Goal: Find specific page/section: Find specific page/section

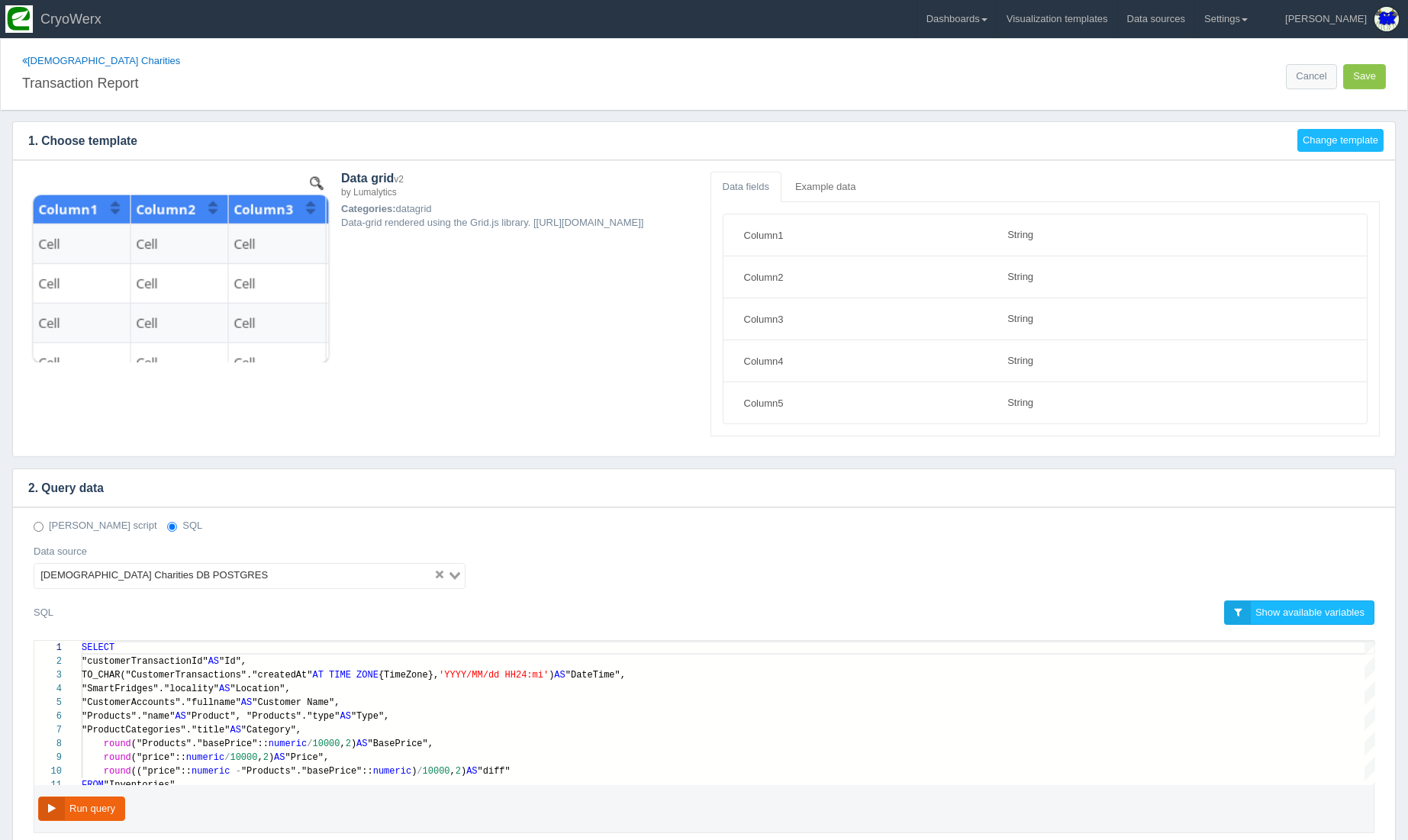
select select "string"
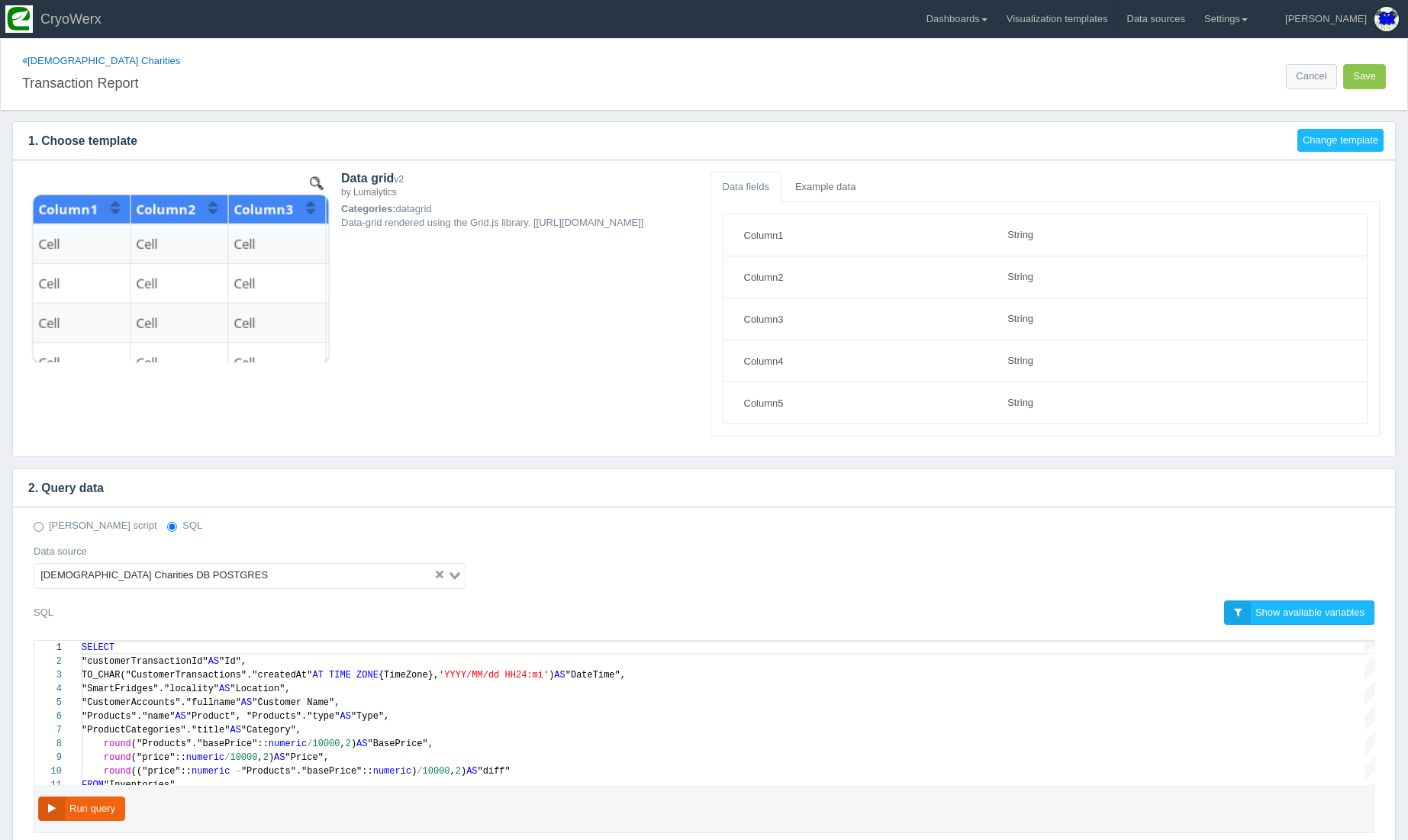
scroll to position [123, 0]
click at [92, 60] on link "[DEMOGRAPHIC_DATA] Charities" at bounding box center [100, 60] width 158 height 11
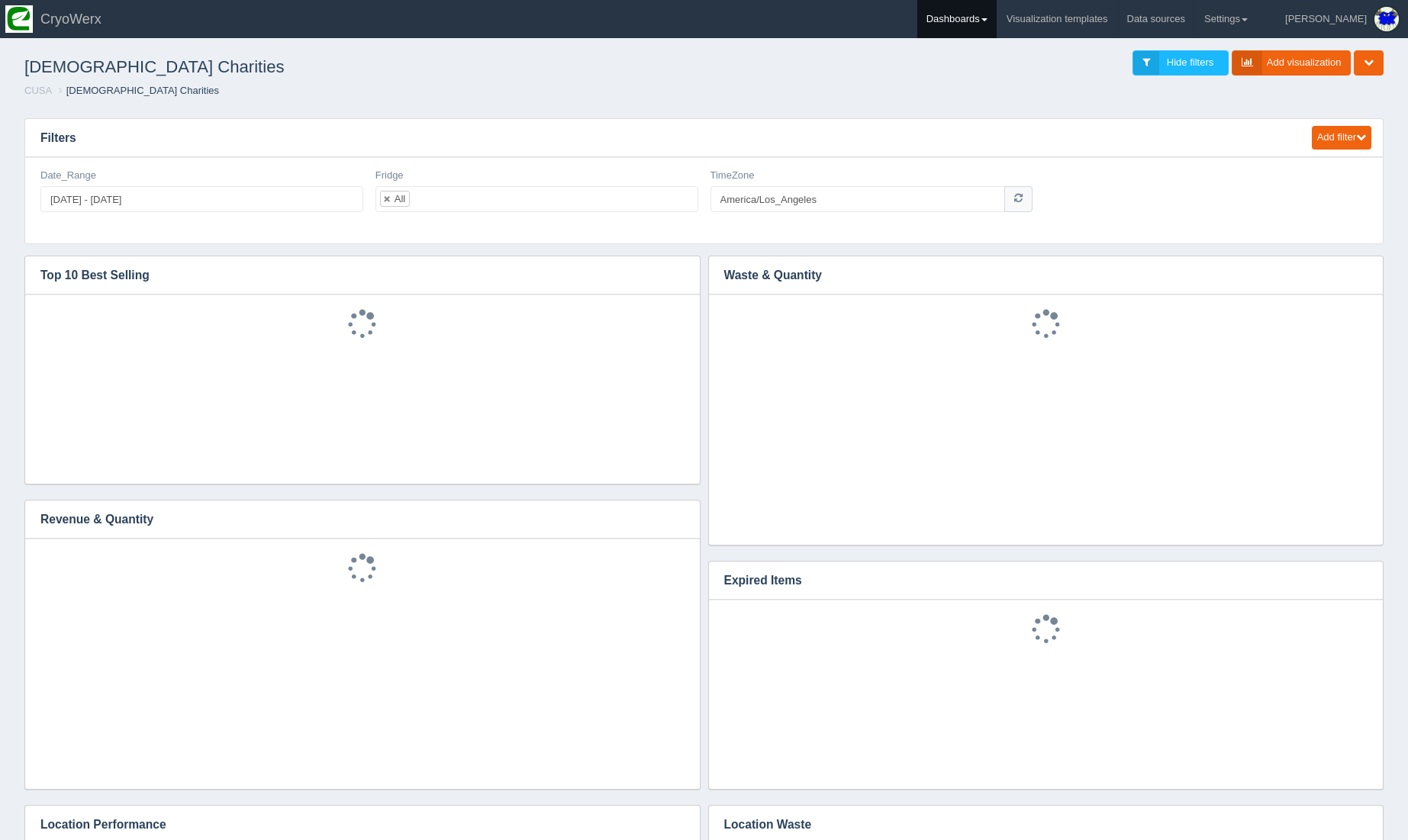
click at [990, 26] on link "Dashboards" at bounding box center [957, 19] width 79 height 38
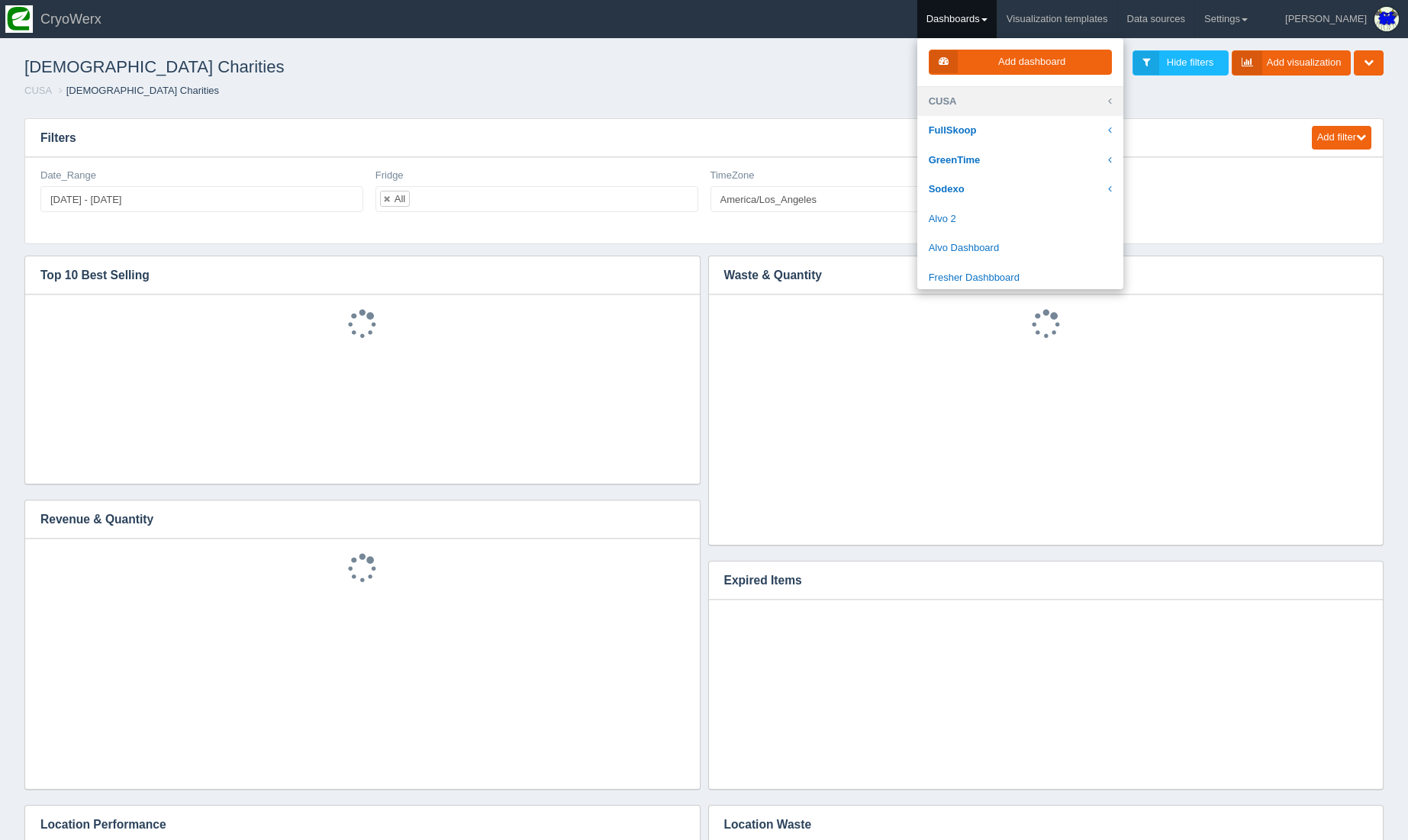
click at [1012, 109] on link "CUSA" at bounding box center [1021, 101] width 206 height 30
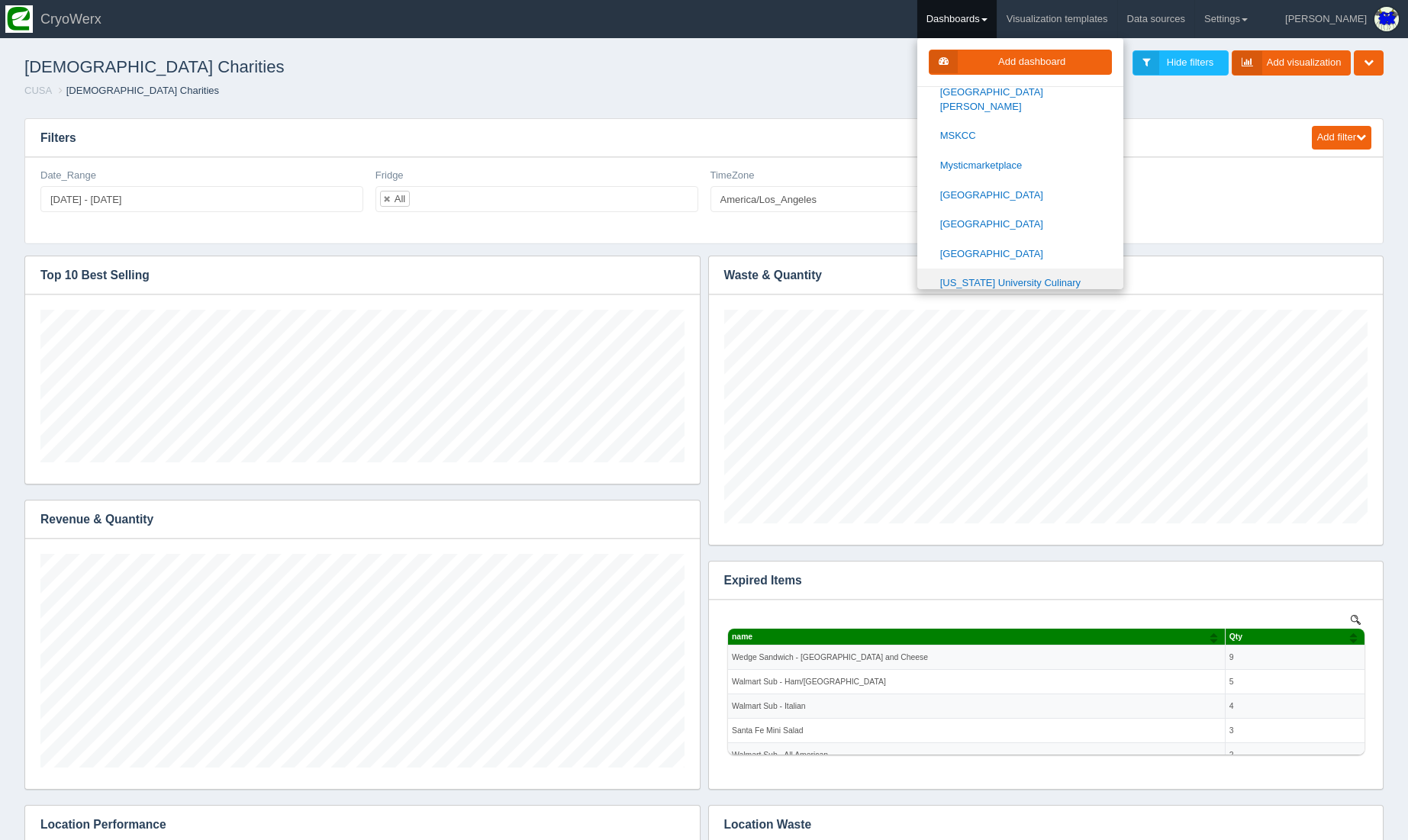
click at [1032, 269] on link "[US_STATE] University Culinary Services" at bounding box center [1021, 291] width 206 height 44
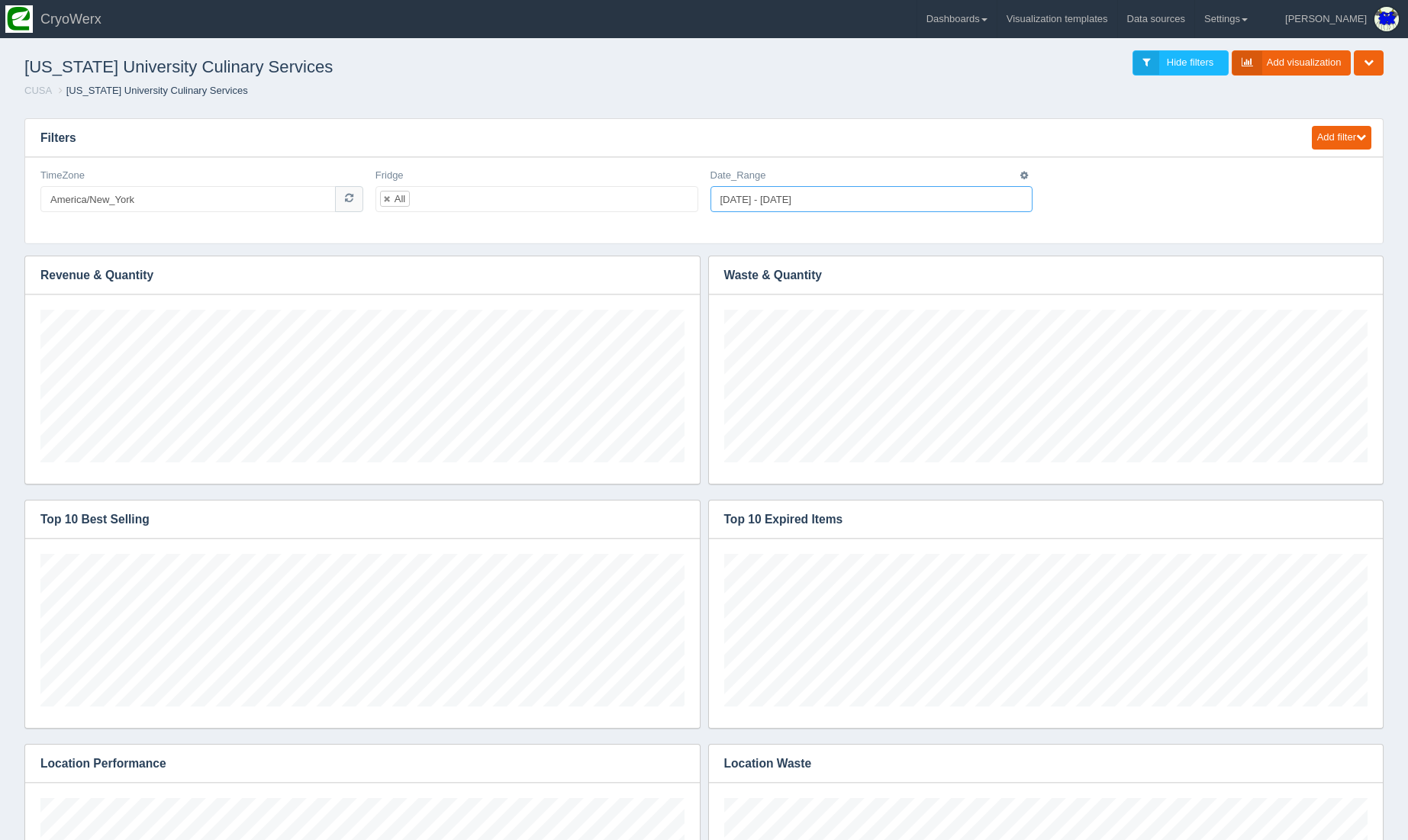
click at [827, 199] on input "[DATE] - [DATE]" at bounding box center [872, 199] width 323 height 26
type input "[DATE]"
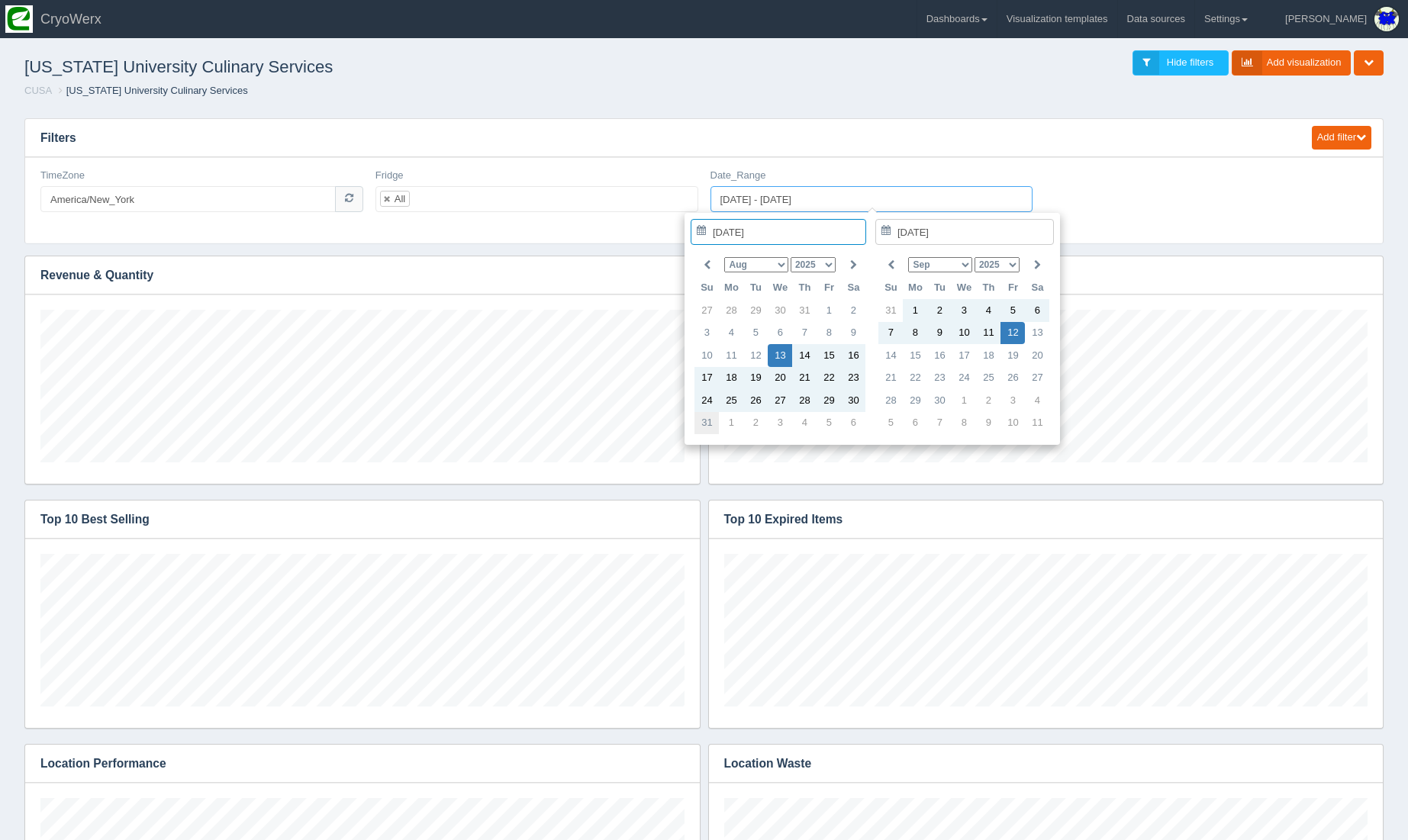
type input "[DATE]"
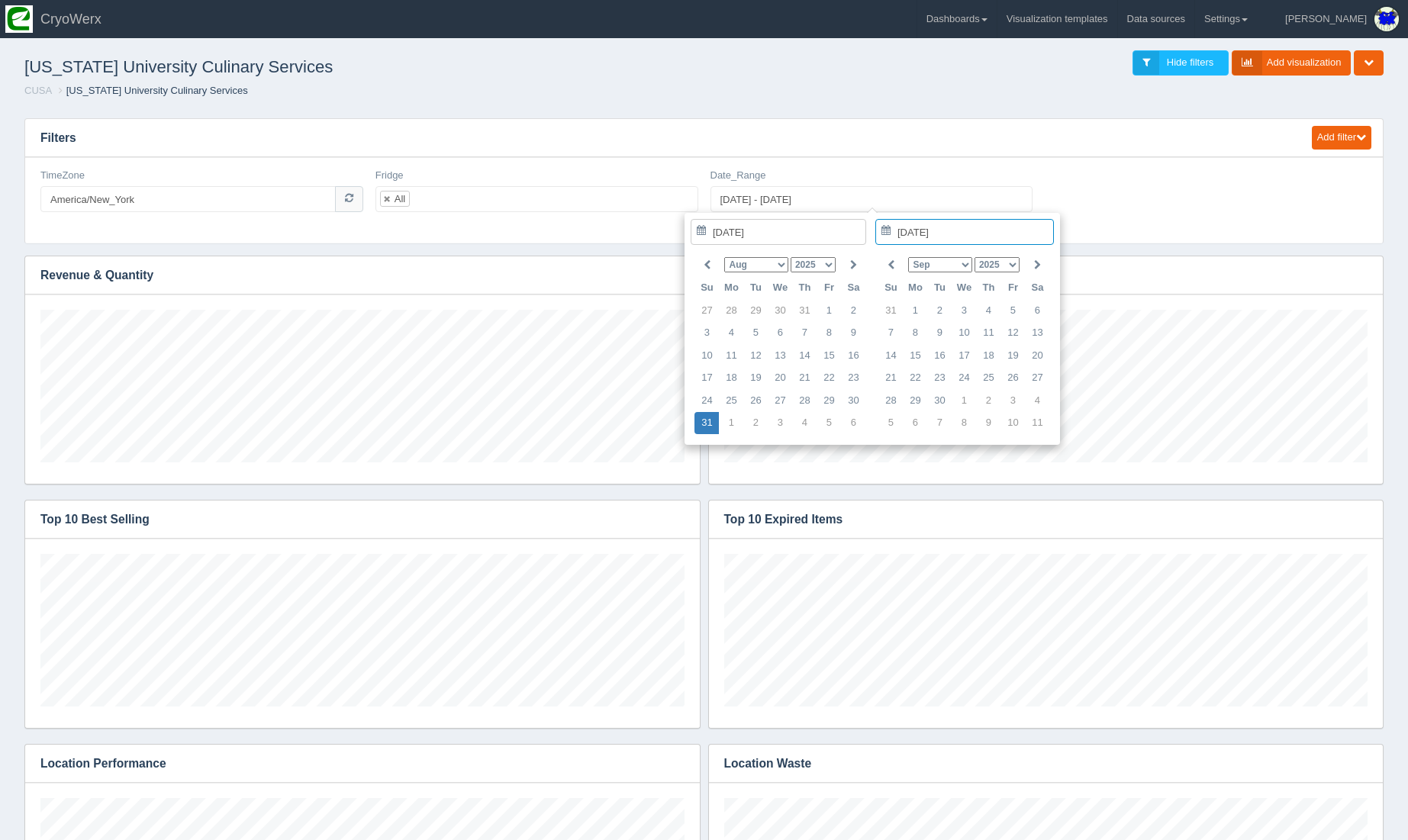
type input "[DATE] - [DATE]"
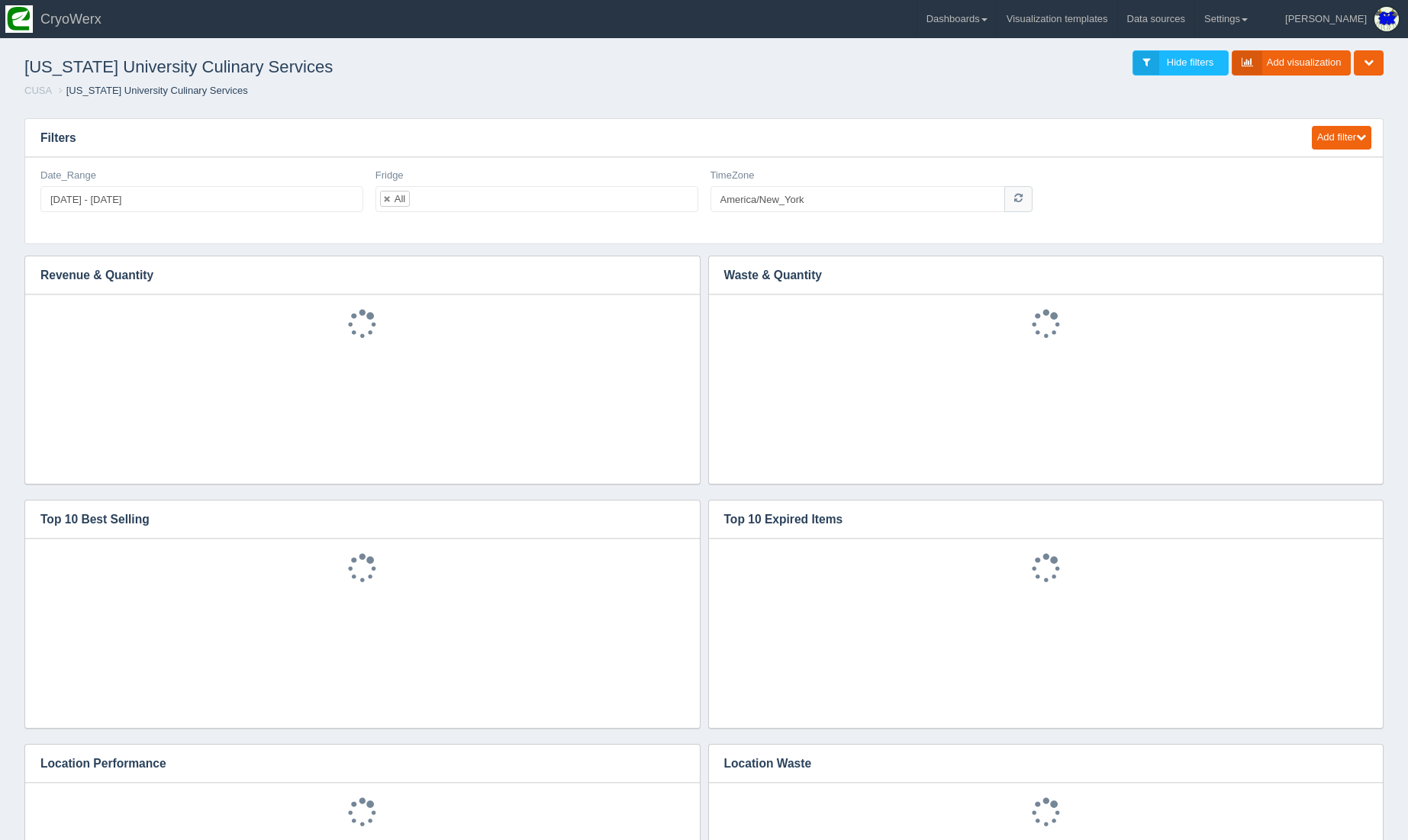
click at [685, 10] on header "Toggle navigation CryoWerx Albert Edit Profile Logout Dashboards Add dashboard …" at bounding box center [704, 19] width 1408 height 38
